Goal: Browse casually

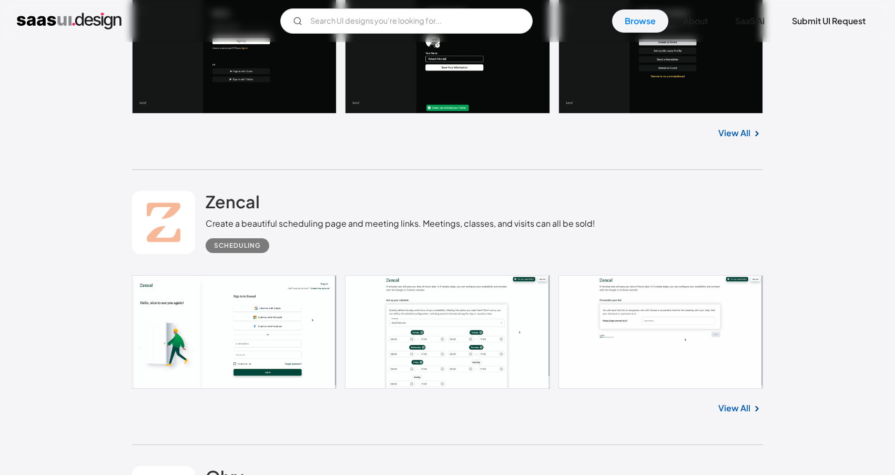
scroll to position [1315, 0]
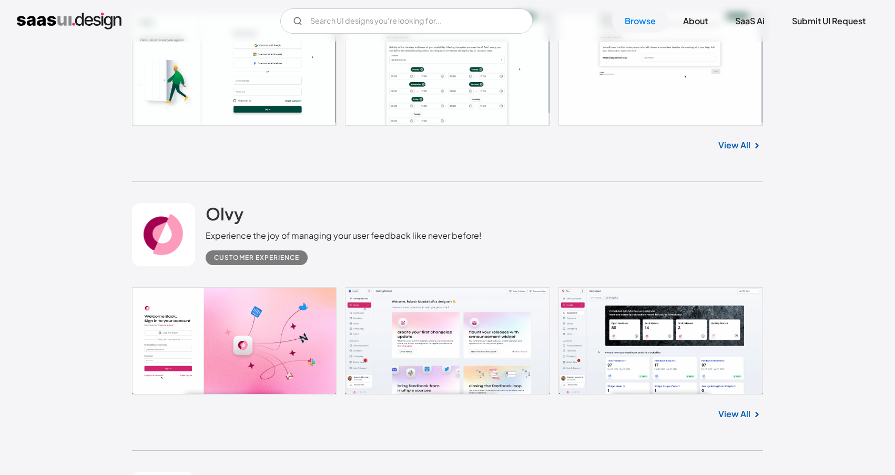
click at [170, 242] on link at bounding box center [163, 234] width 63 height 63
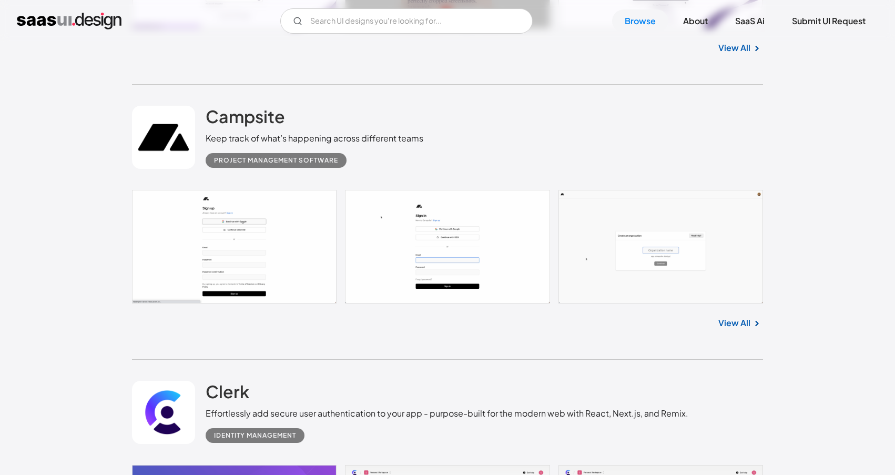
scroll to position [1946, 0]
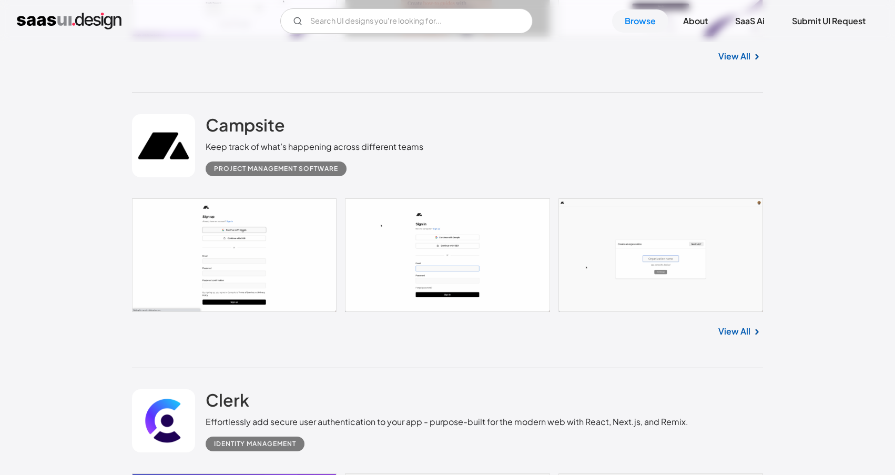
click at [328, 147] on div "Keep track of what’s happening across different teams" at bounding box center [315, 146] width 218 height 13
click at [166, 141] on link at bounding box center [163, 145] width 63 height 63
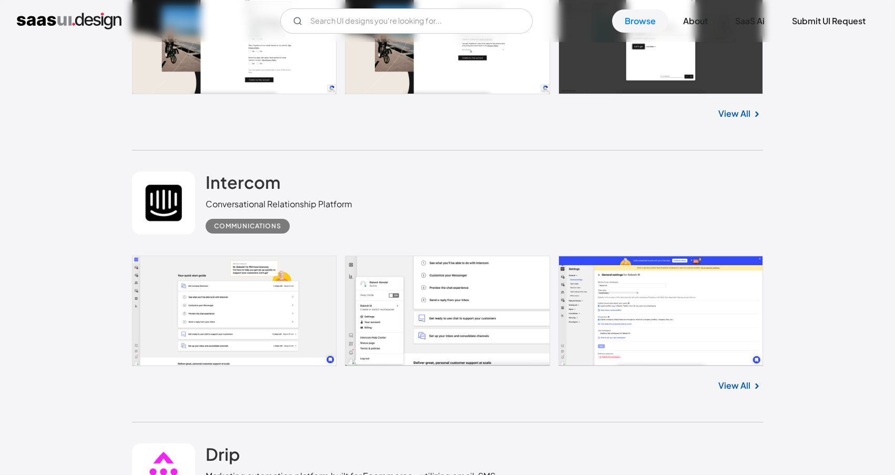
scroll to position [3208, 0]
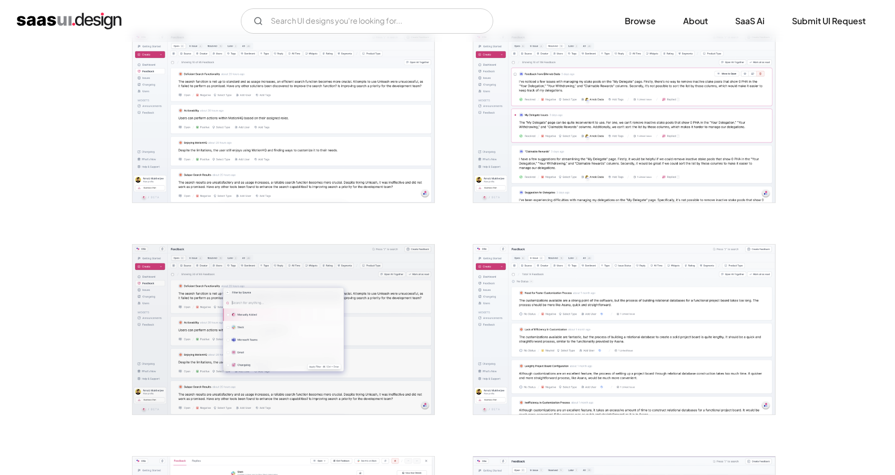
scroll to position [1893, 0]
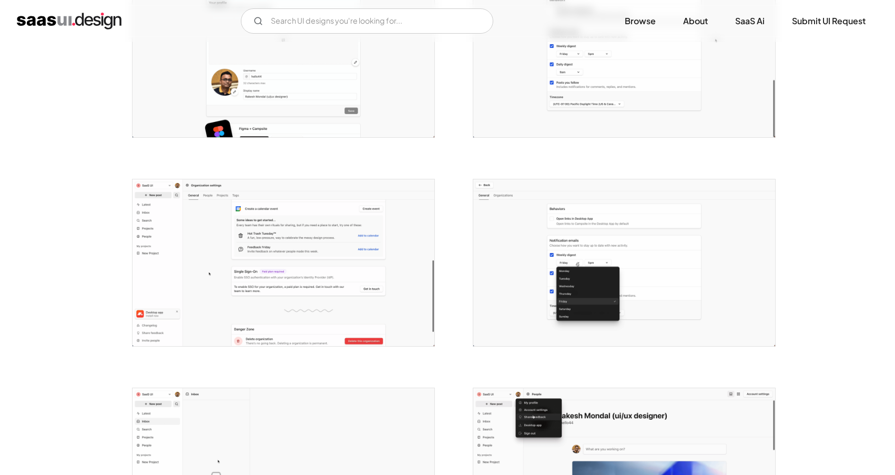
scroll to position [2209, 0]
